Goal: Transaction & Acquisition: Purchase product/service

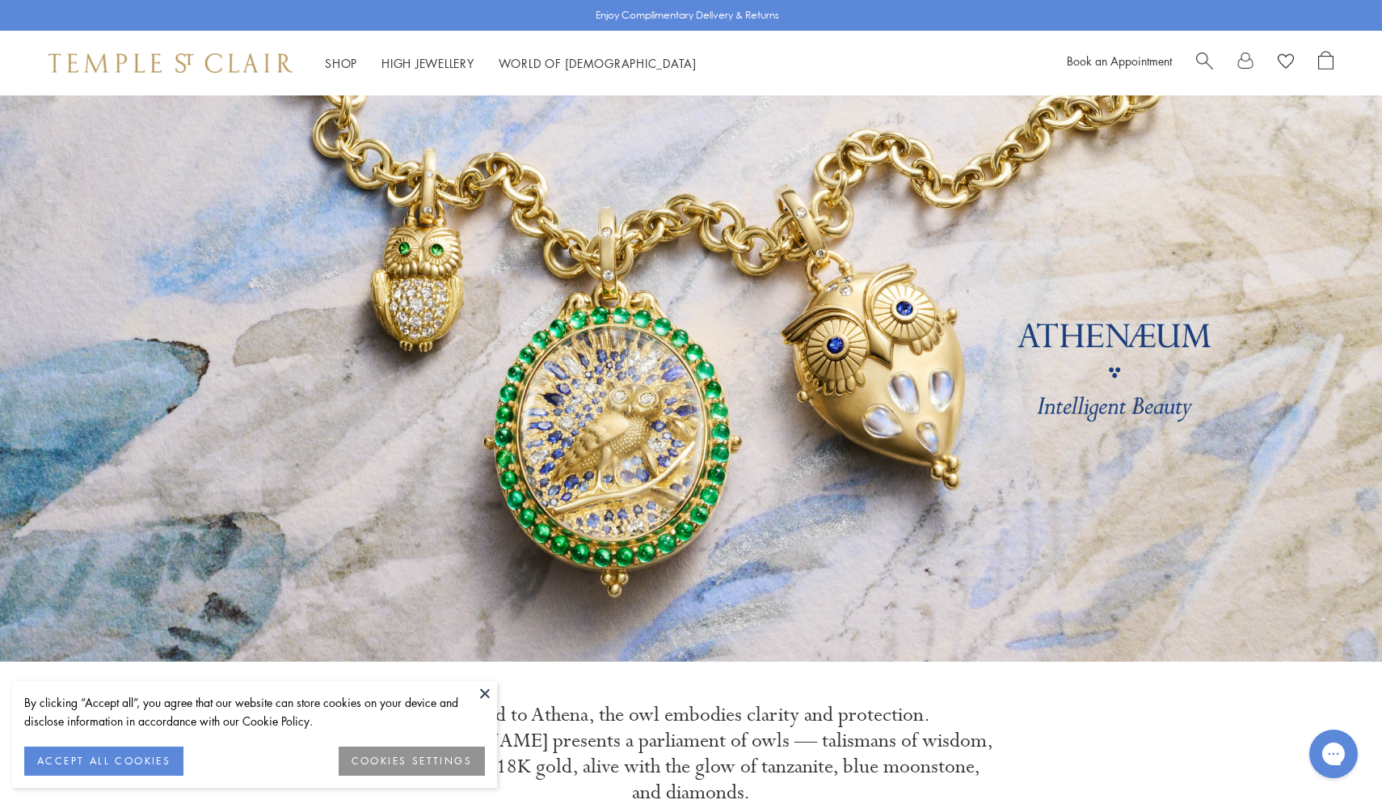
click at [1205, 57] on span "Search" at bounding box center [1204, 59] width 17 height 17
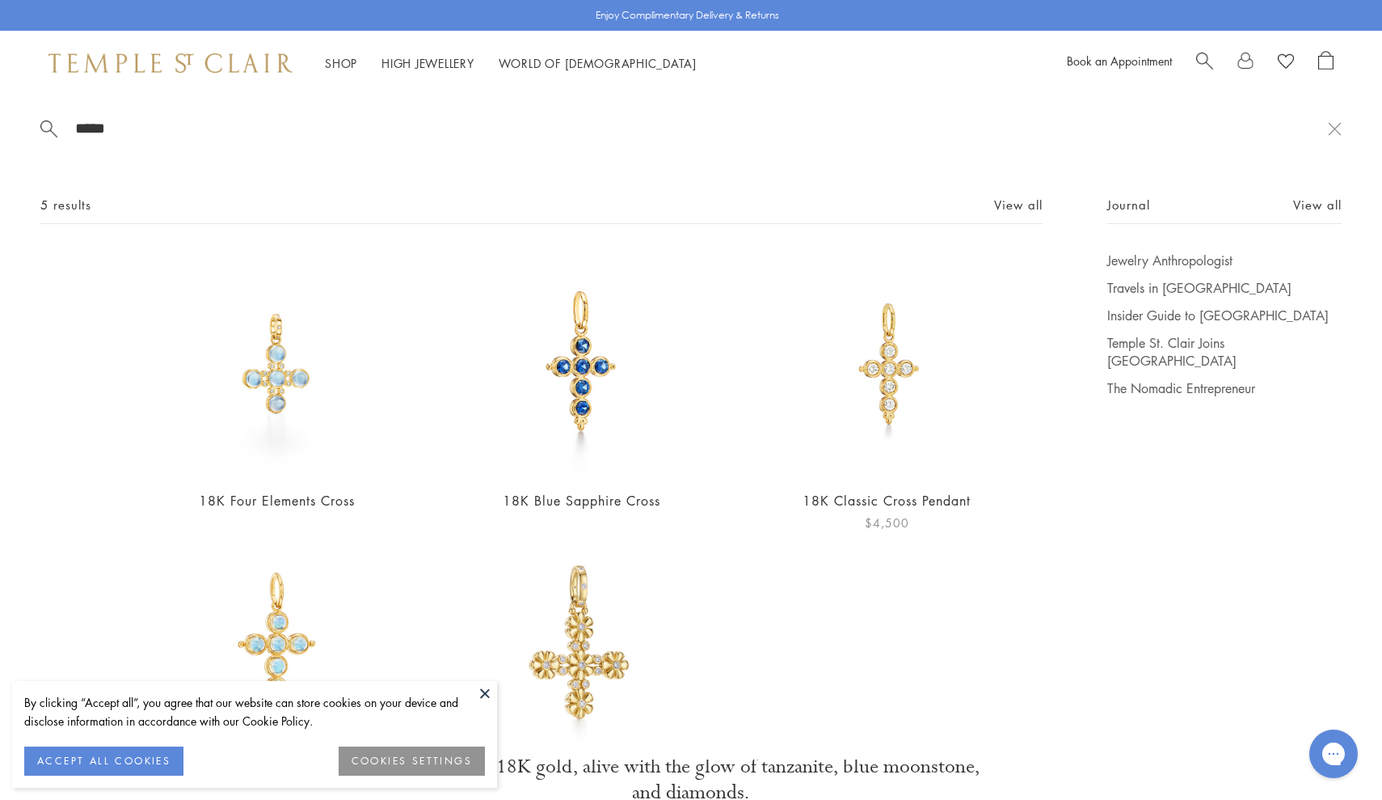
type input "*****"
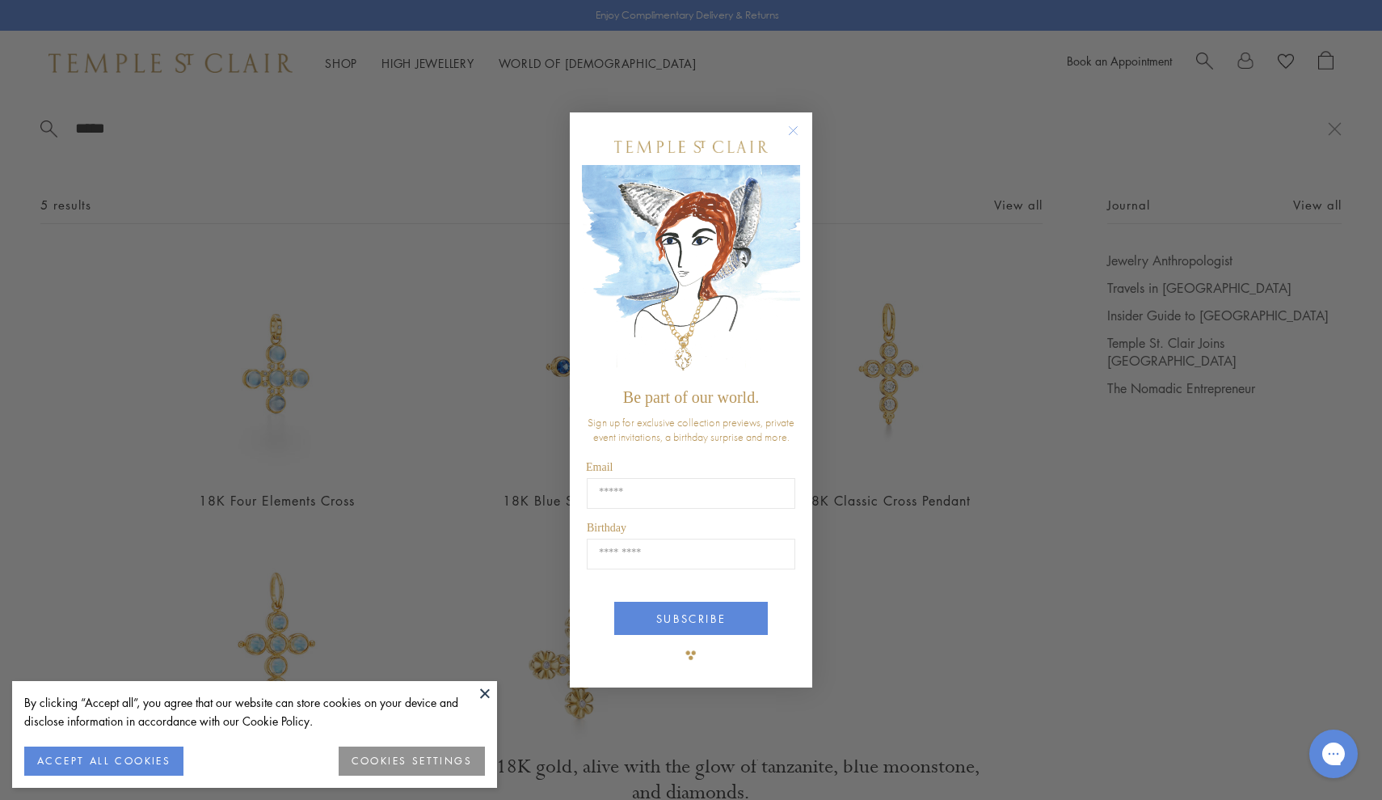
click at [795, 127] on circle "Close dialog" at bounding box center [793, 129] width 19 height 19
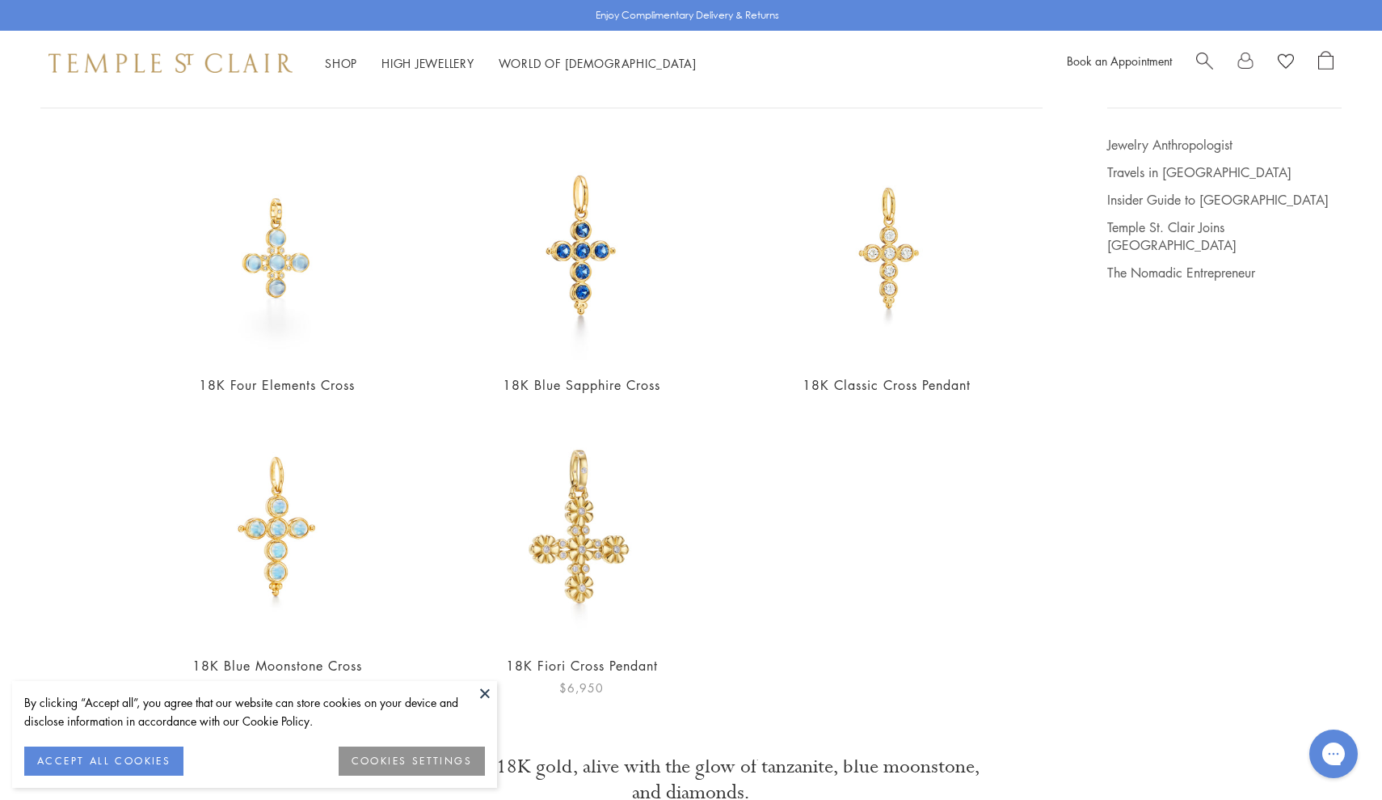
scroll to position [115, 0]
click at [486, 692] on button at bounding box center [485, 693] width 24 height 24
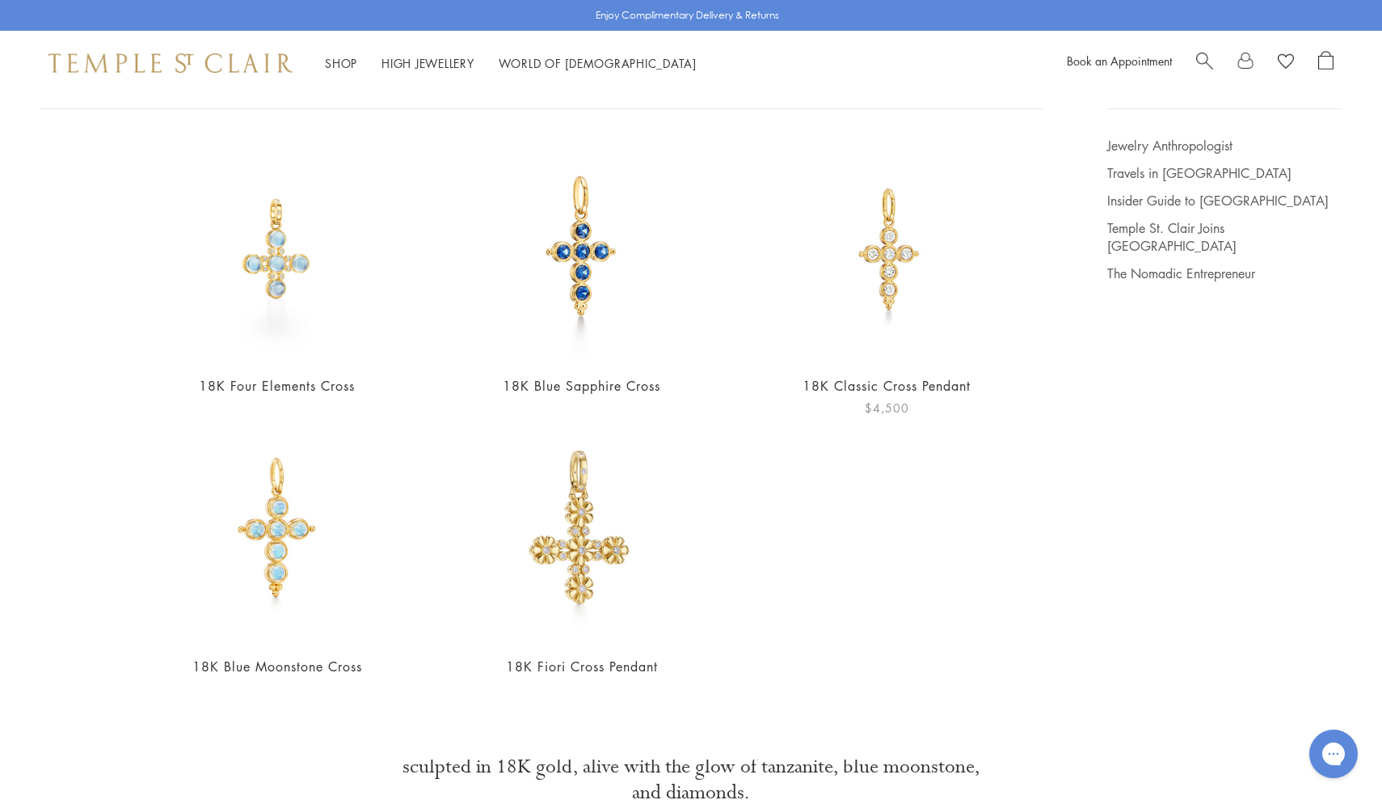
click at [890, 263] on img at bounding box center [887, 249] width 224 height 224
click at [577, 285] on img at bounding box center [582, 249] width 224 height 224
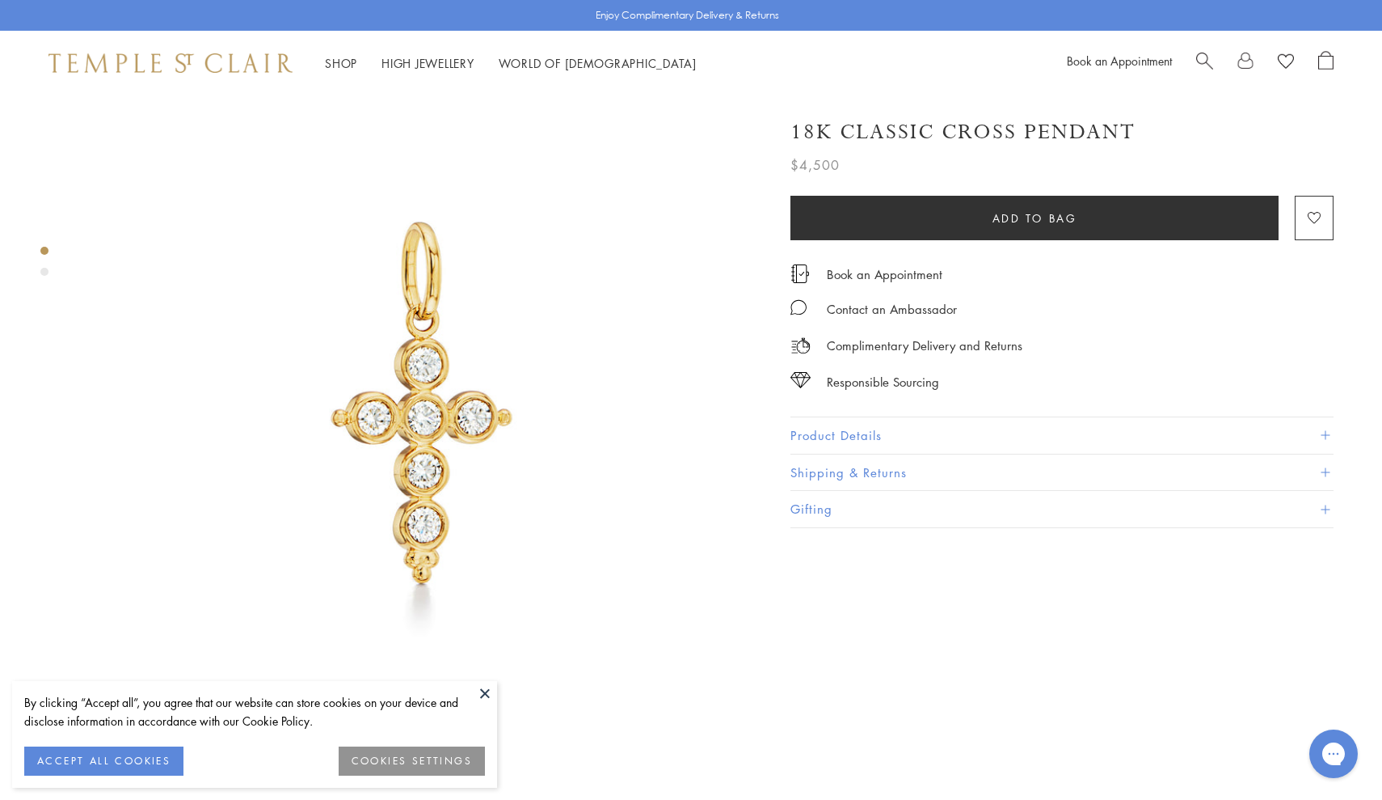
scroll to position [31, 0]
click at [64, 766] on button "ACCEPT ALL COOKIES" at bounding box center [103, 760] width 159 height 29
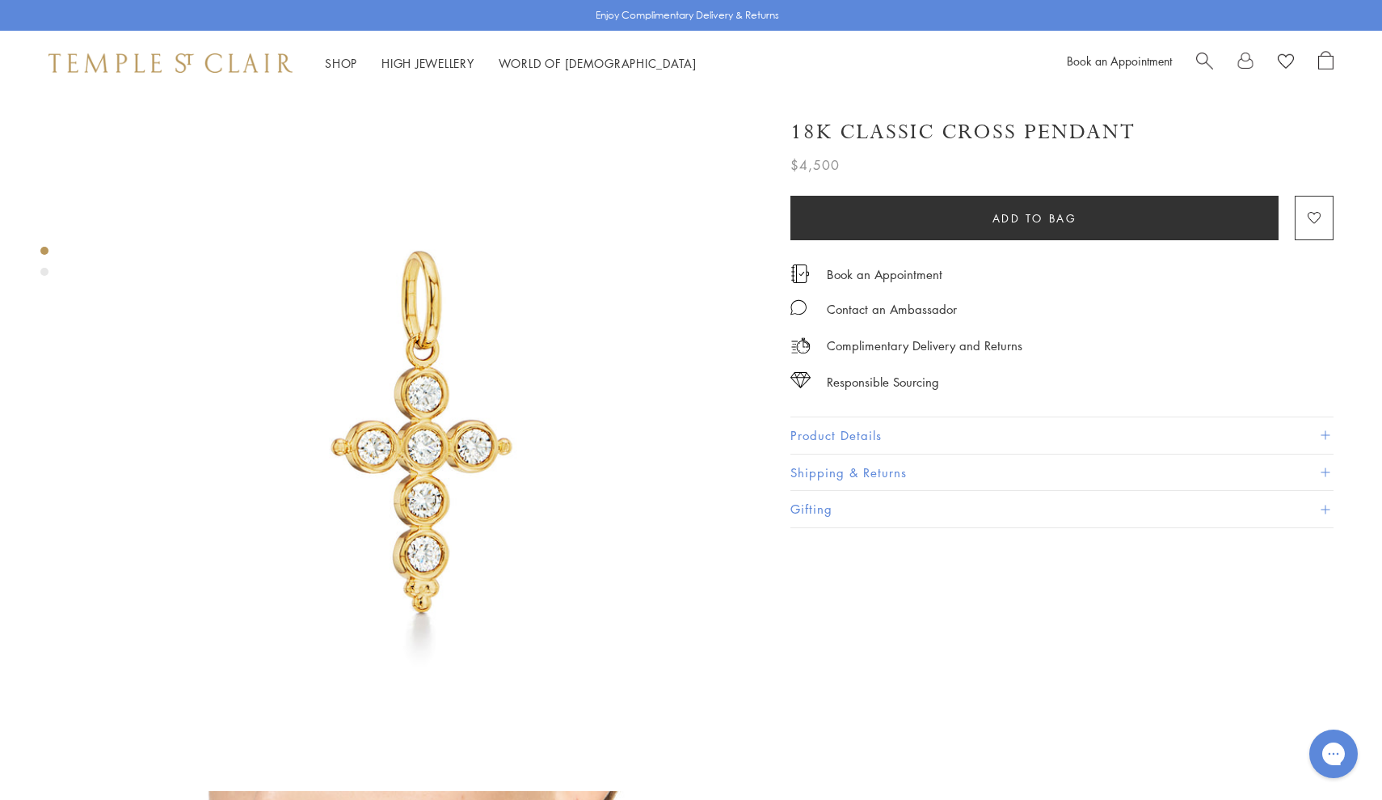
scroll to position [0, 0]
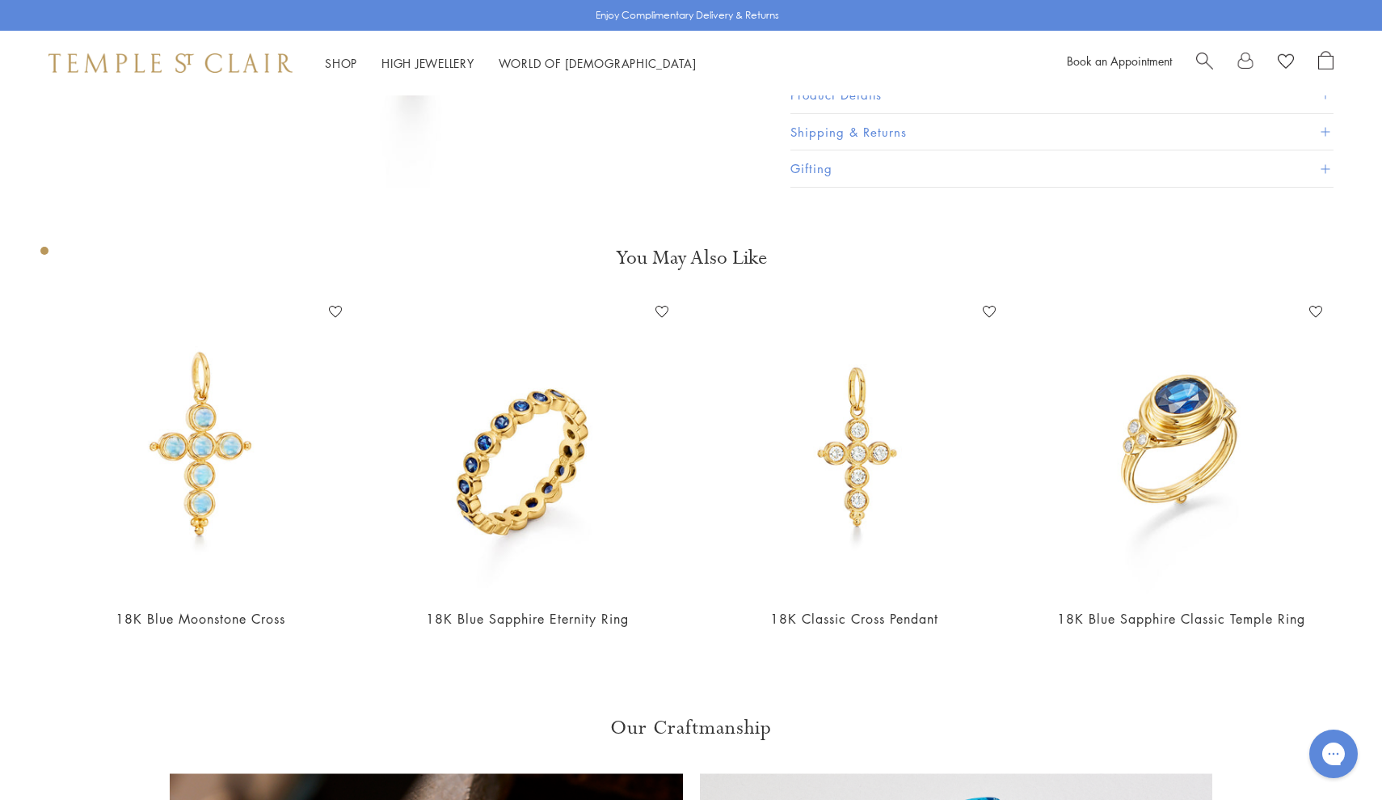
scroll to position [656, 0]
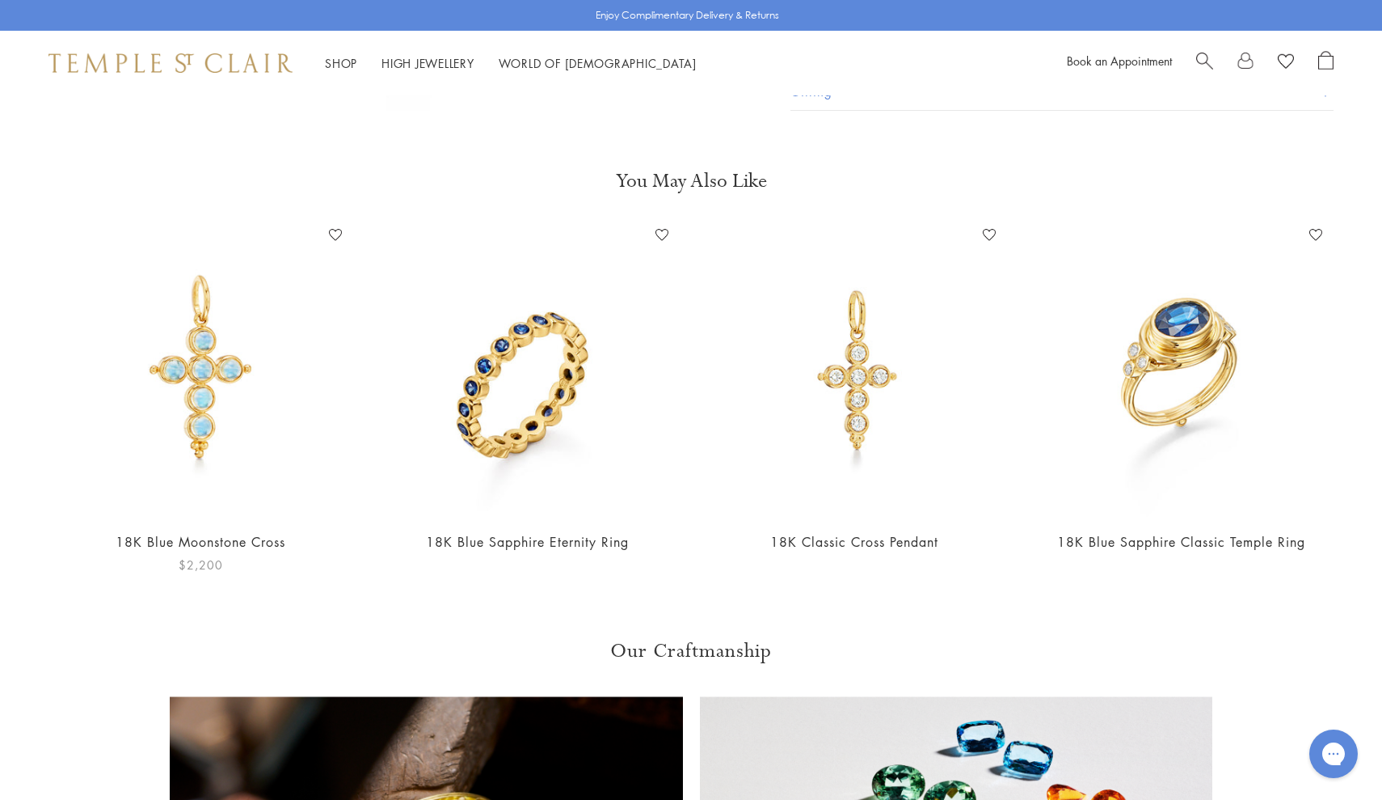
click at [207, 413] on img at bounding box center [200, 369] width 295 height 295
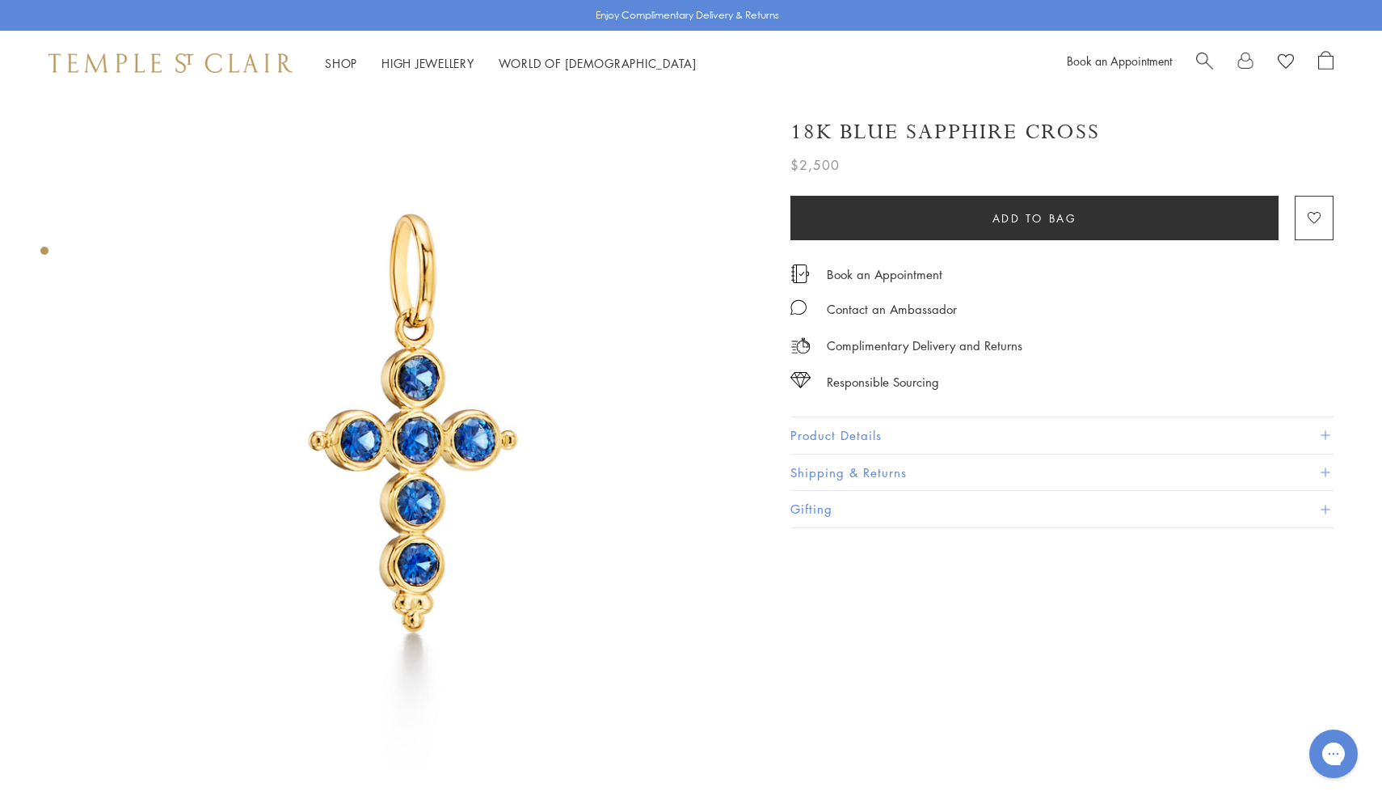
scroll to position [0, 0]
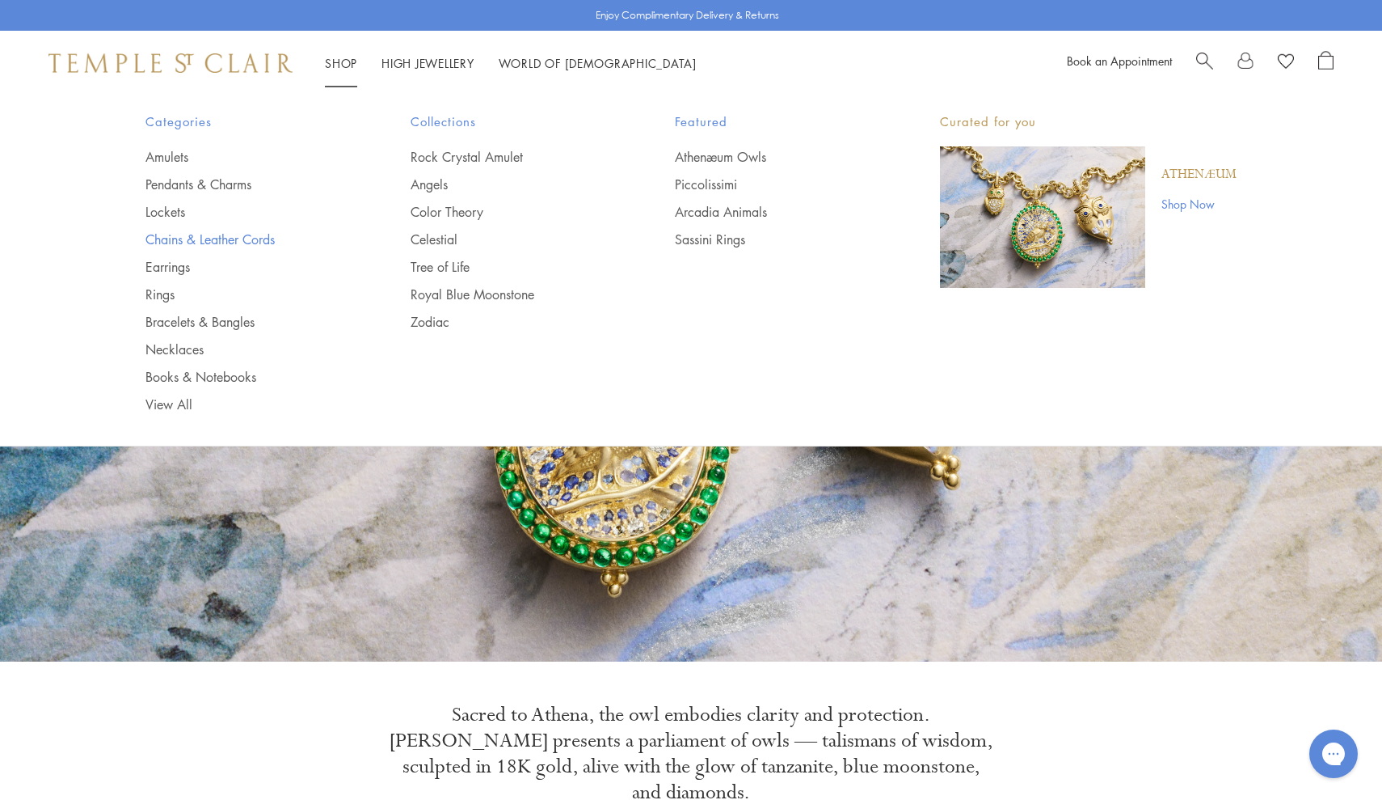
click at [174, 237] on link "Chains & Leather Cords" at bounding box center [246, 239] width 200 height 18
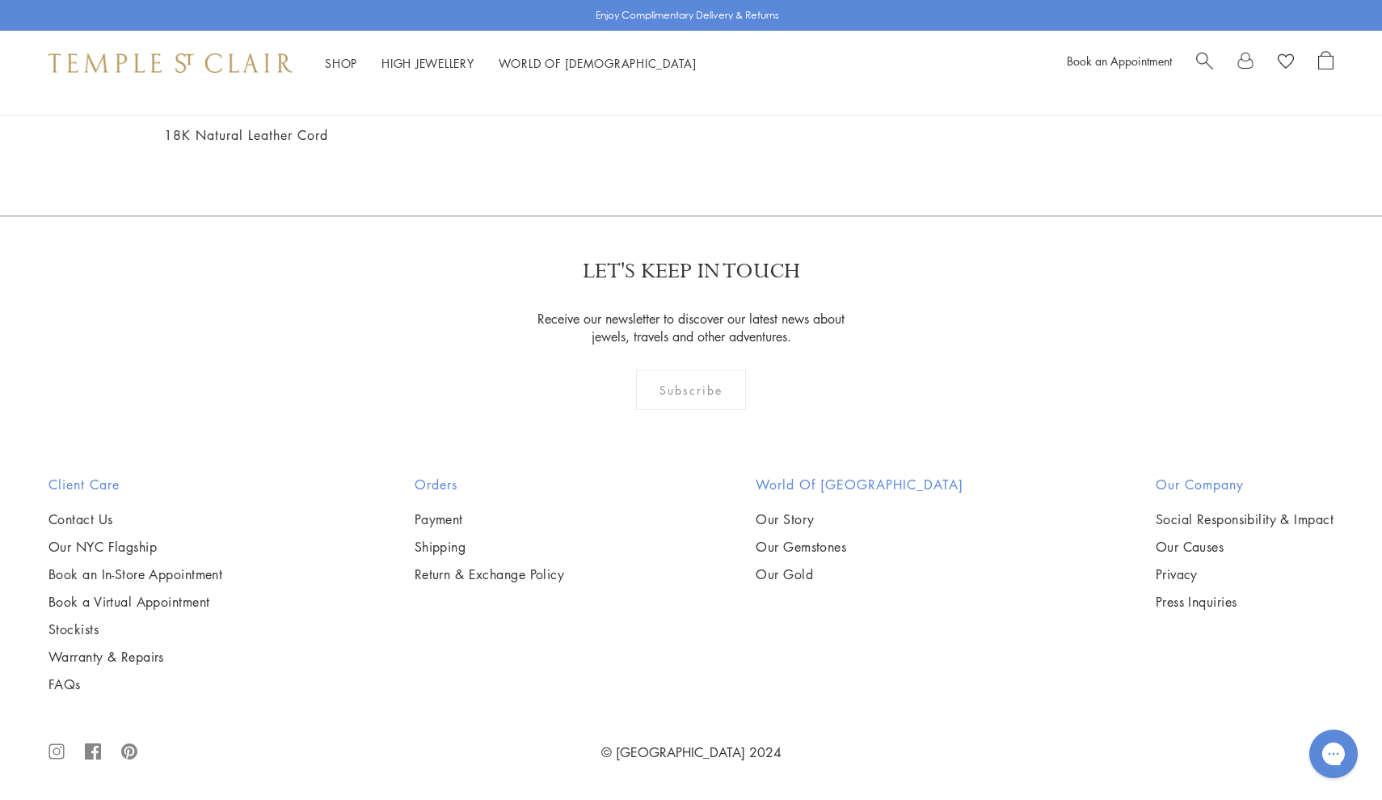
scroll to position [1313, 0]
click at [0, 0] on img at bounding box center [0, 0] width 0 height 0
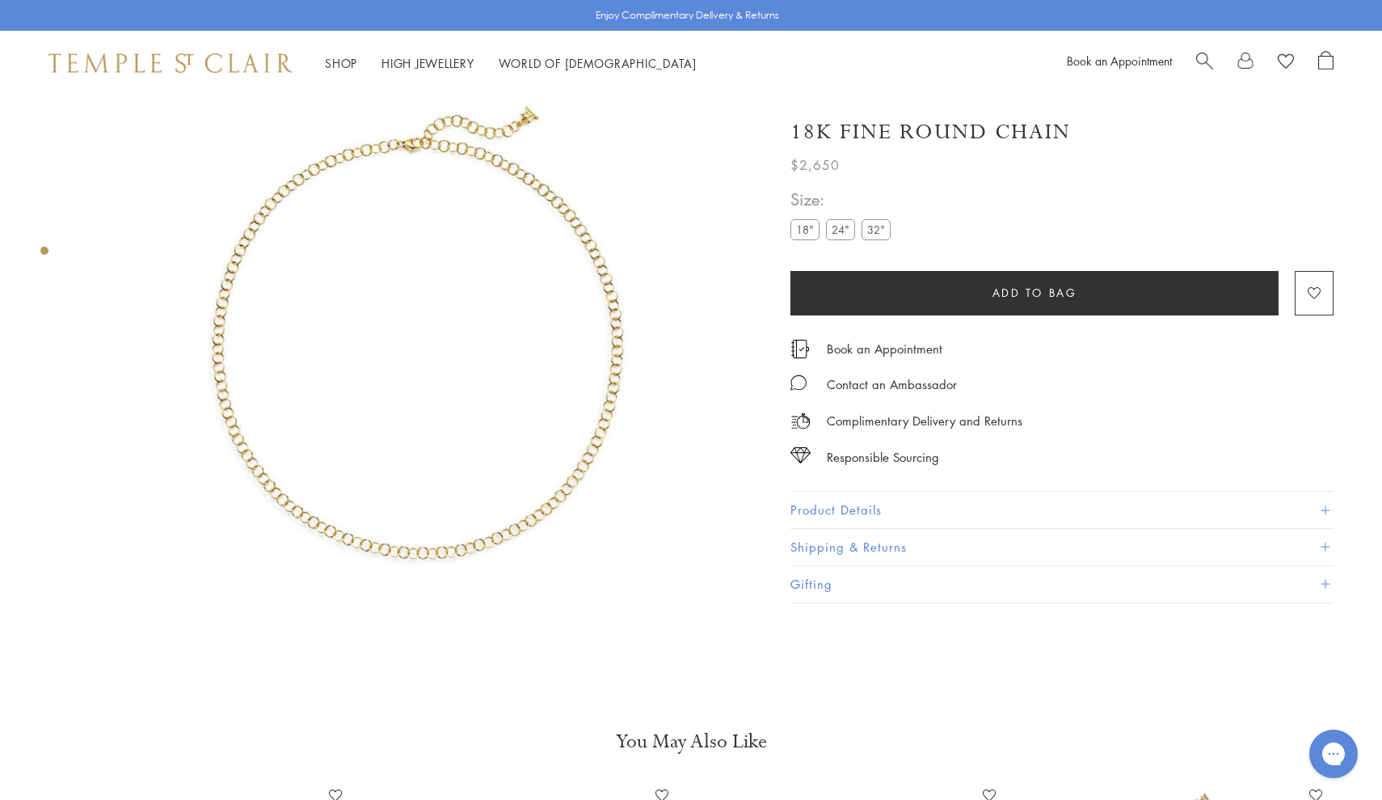
click at [591, 433] on img at bounding box center [416, 335] width 671 height 671
